Goal: Transaction & Acquisition: Subscribe to service/newsletter

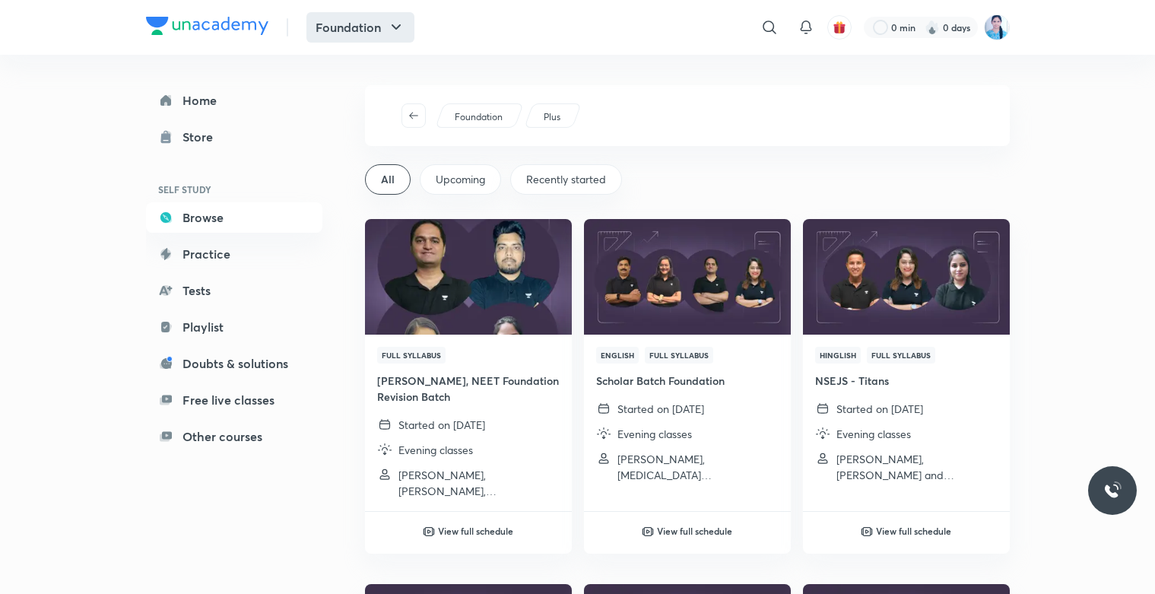
click at [340, 37] on button "Foundation" at bounding box center [360, 27] width 108 height 30
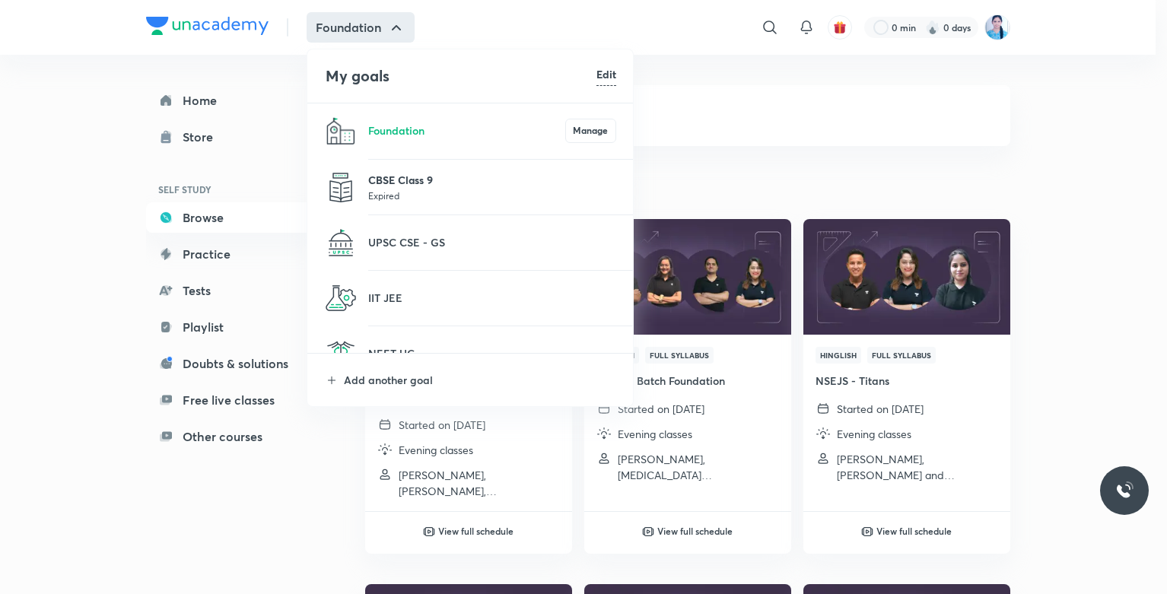
click at [411, 187] on p "CBSE Class 9" at bounding box center [492, 180] width 248 height 16
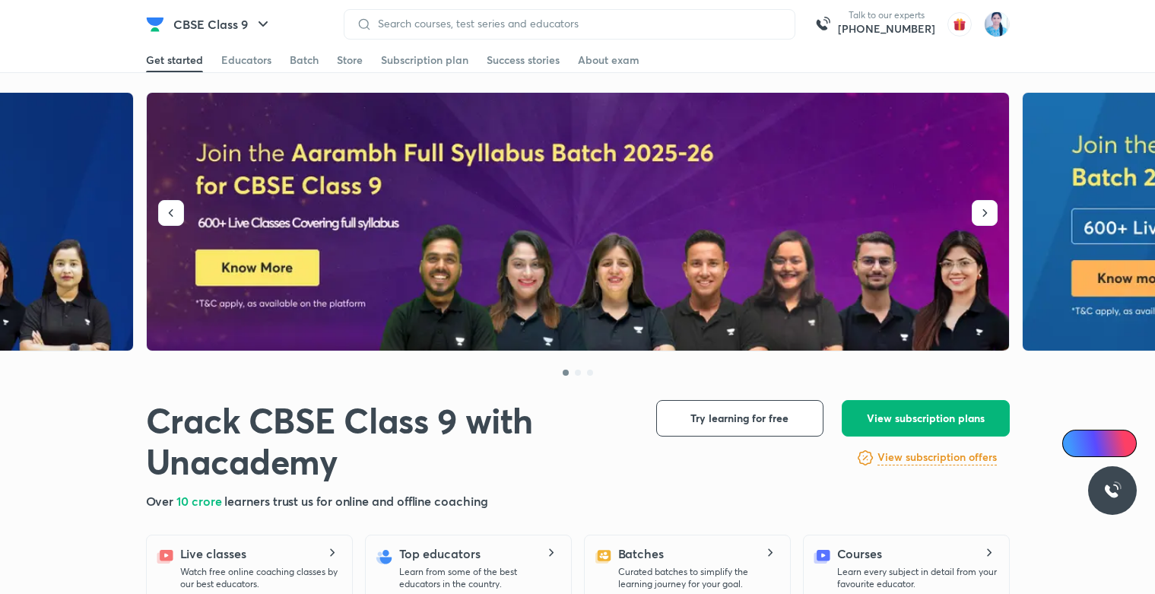
click at [893, 428] on button "View subscription plans" at bounding box center [926, 418] width 168 height 37
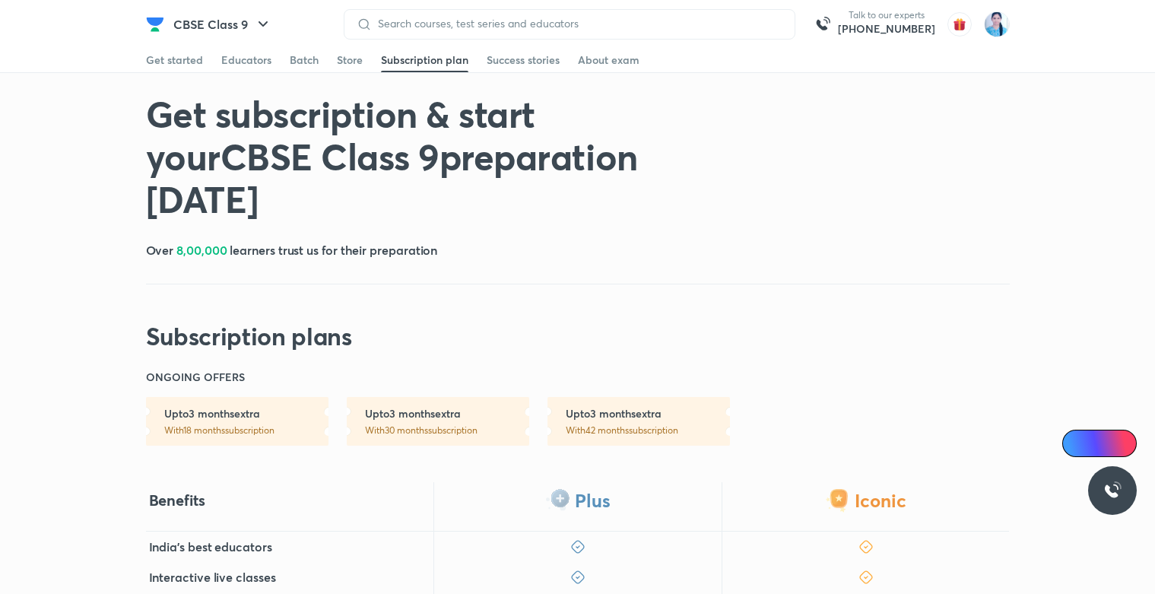
scroll to position [411, 0]
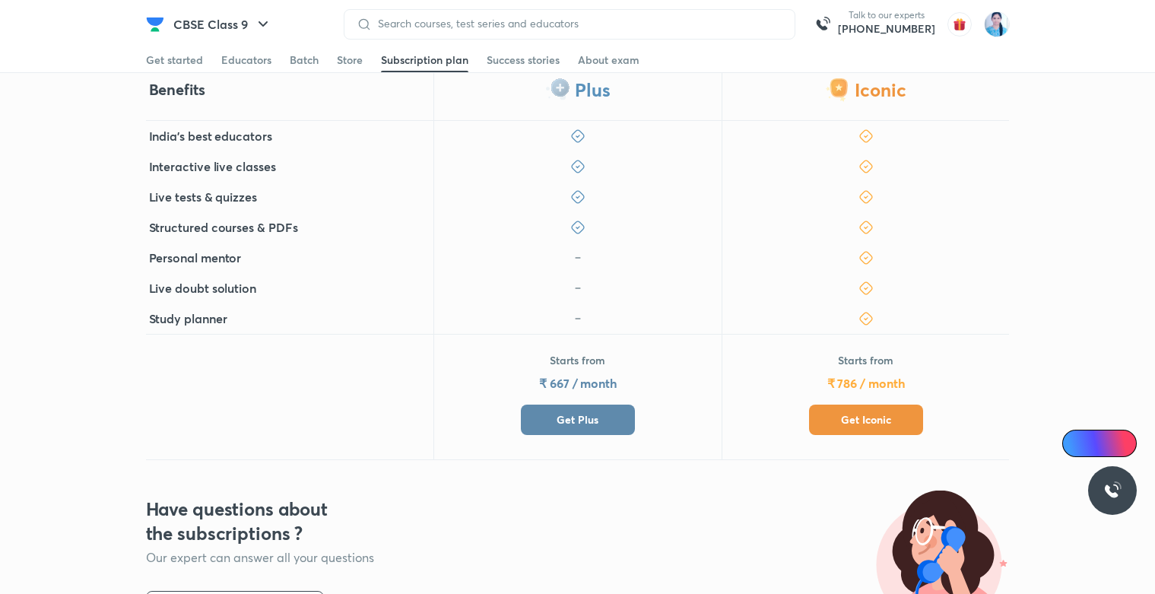
click at [861, 418] on span "Get Iconic" at bounding box center [866, 419] width 50 height 15
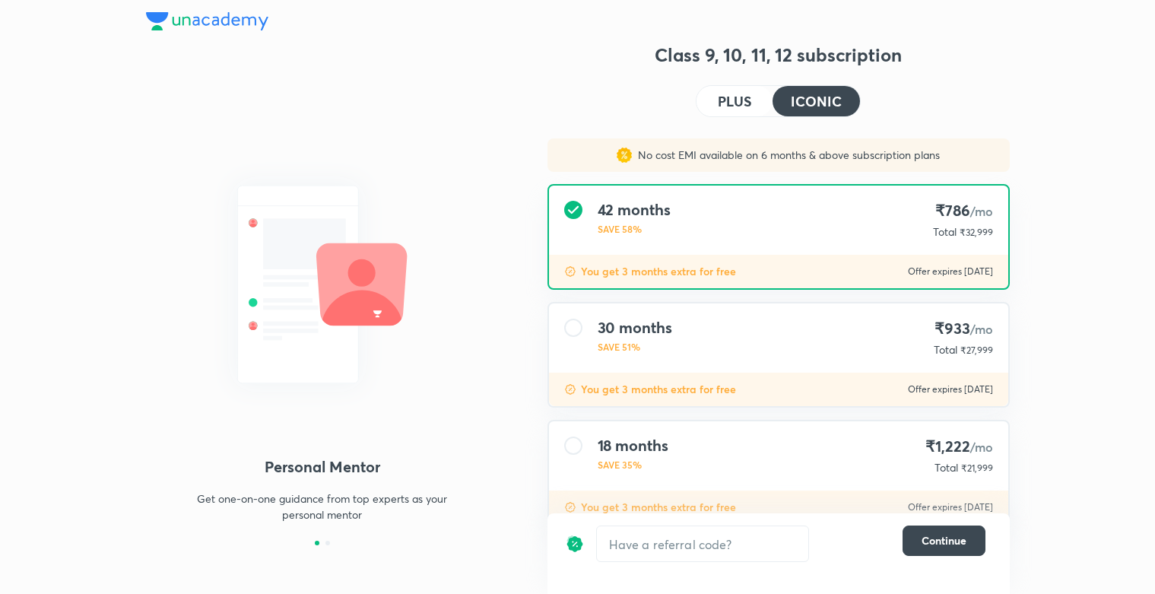
scroll to position [111, 0]
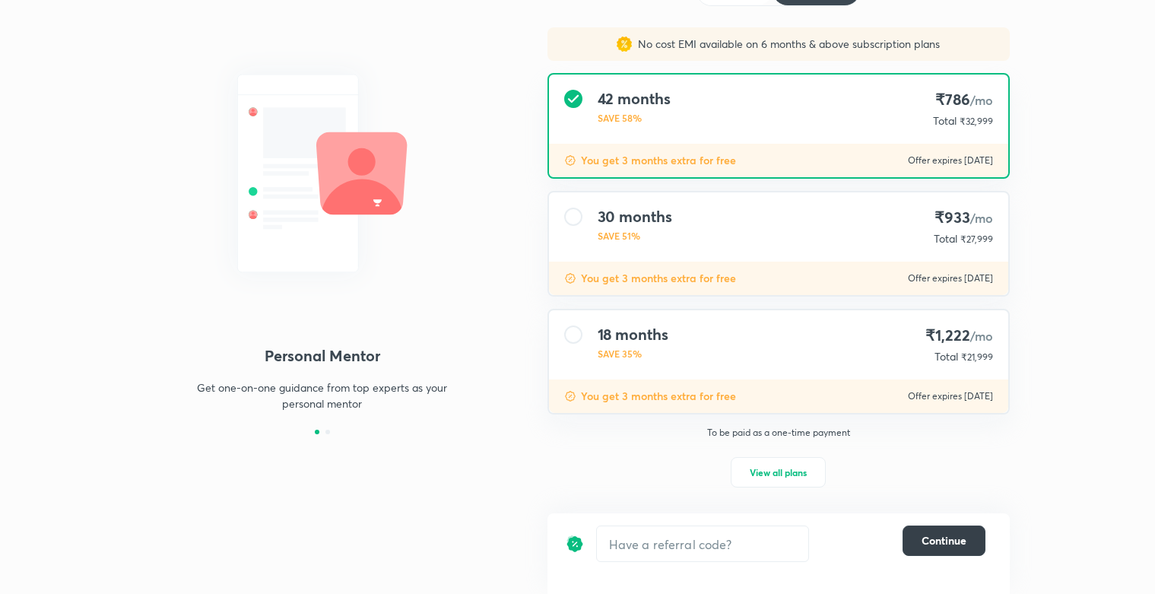
click at [951, 549] on button "Continue" at bounding box center [944, 540] width 83 height 30
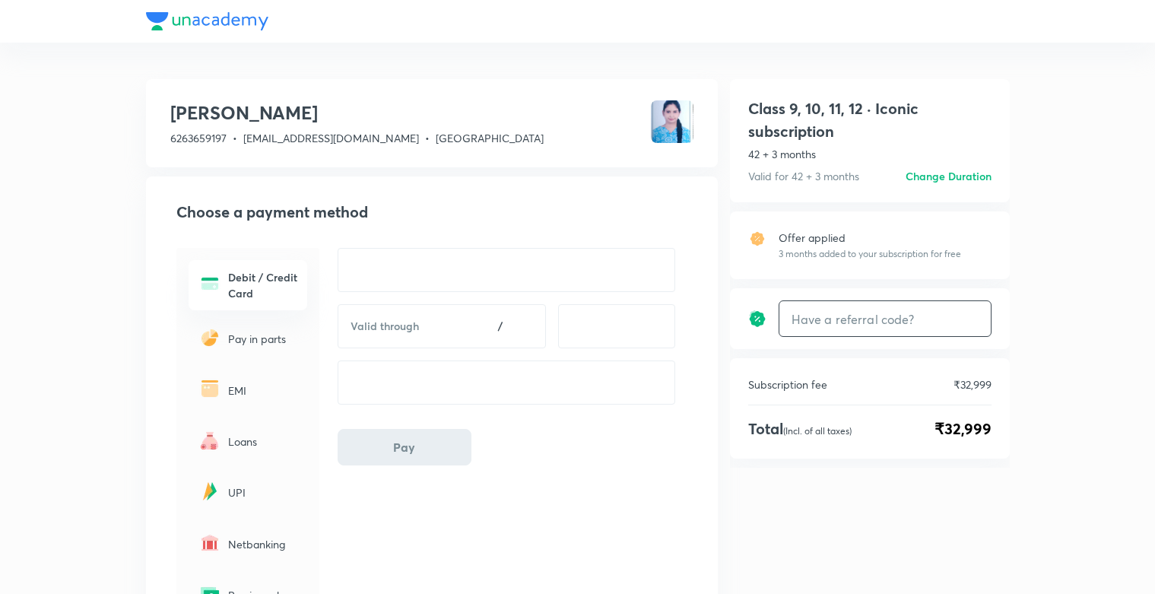
click at [841, 322] on input "text" at bounding box center [884, 319] width 211 height 36
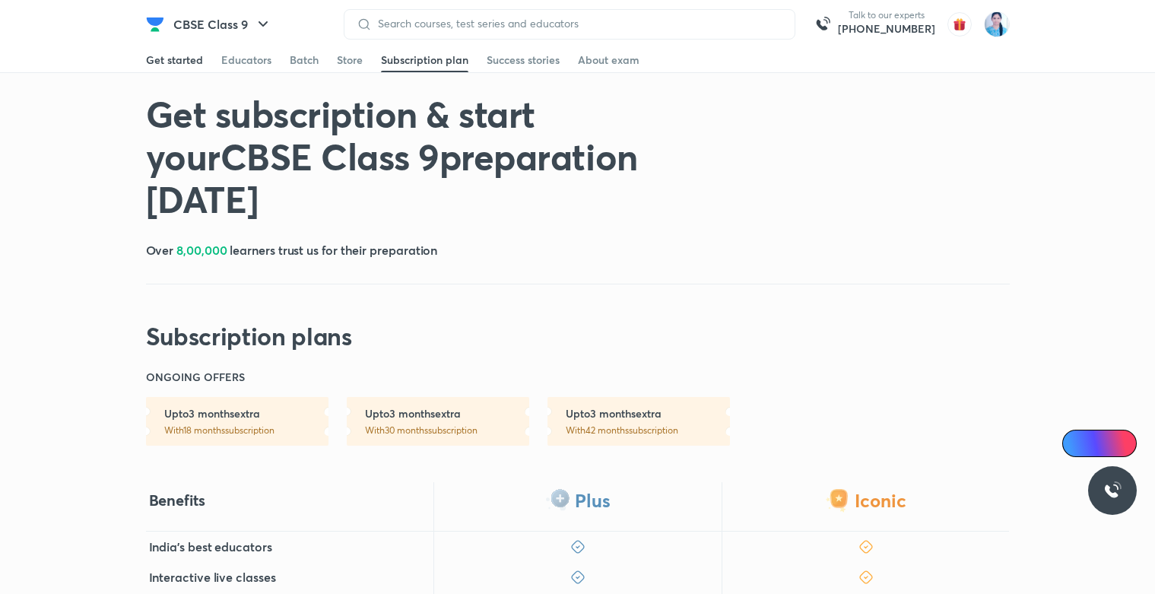
click at [173, 68] on link "Get started" at bounding box center [174, 60] width 57 height 24
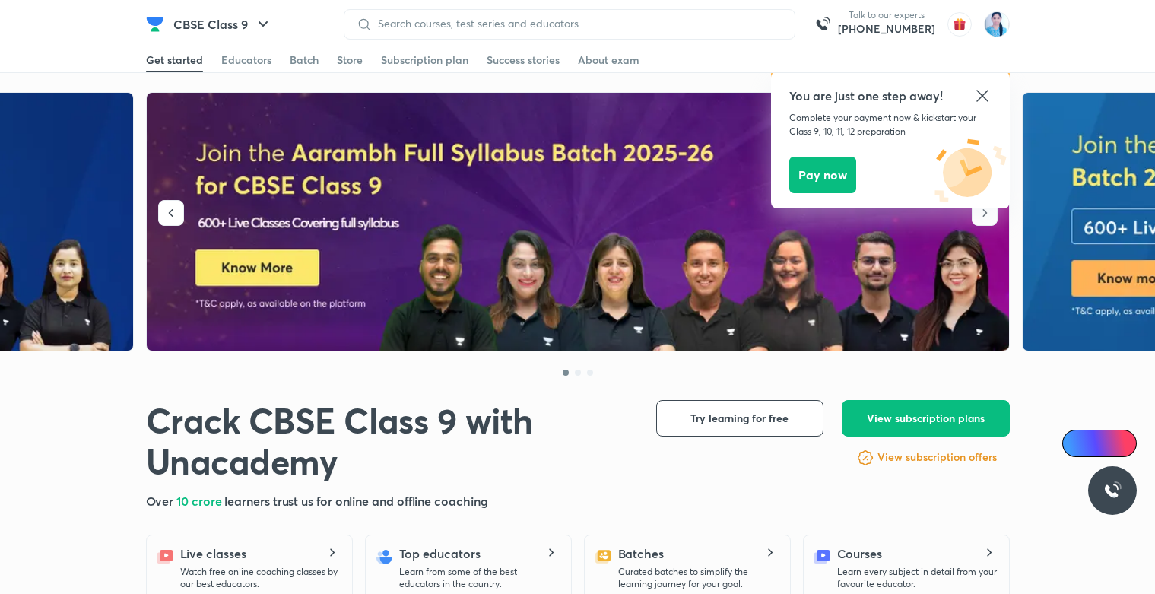
click at [983, 97] on icon at bounding box center [981, 95] width 11 height 11
